Goal: Navigation & Orientation: Understand site structure

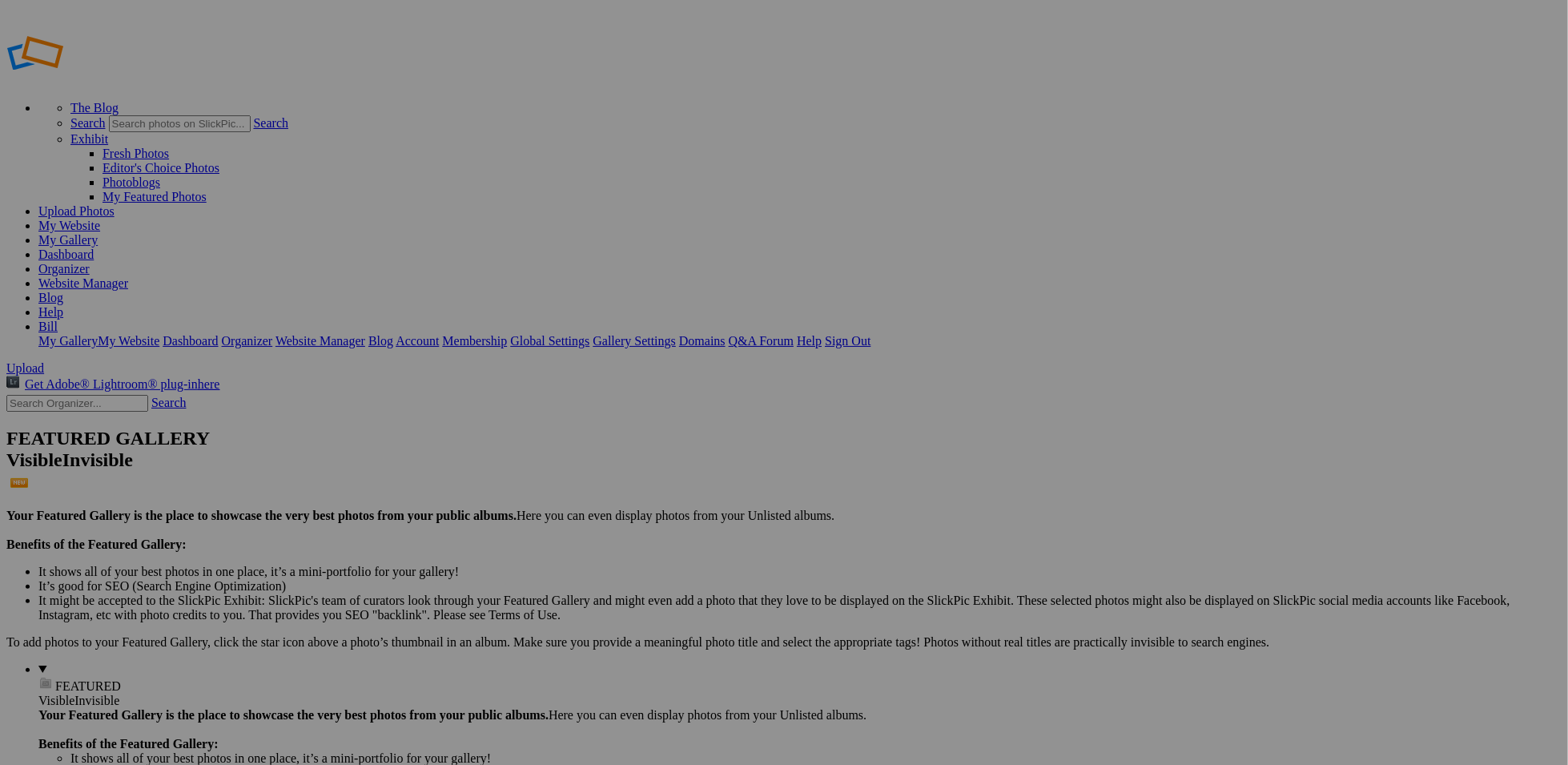
click at [56, 679] on span "FEATURED" at bounding box center [89, 686] width 66 height 13
